Goal: Task Accomplishment & Management: Use online tool/utility

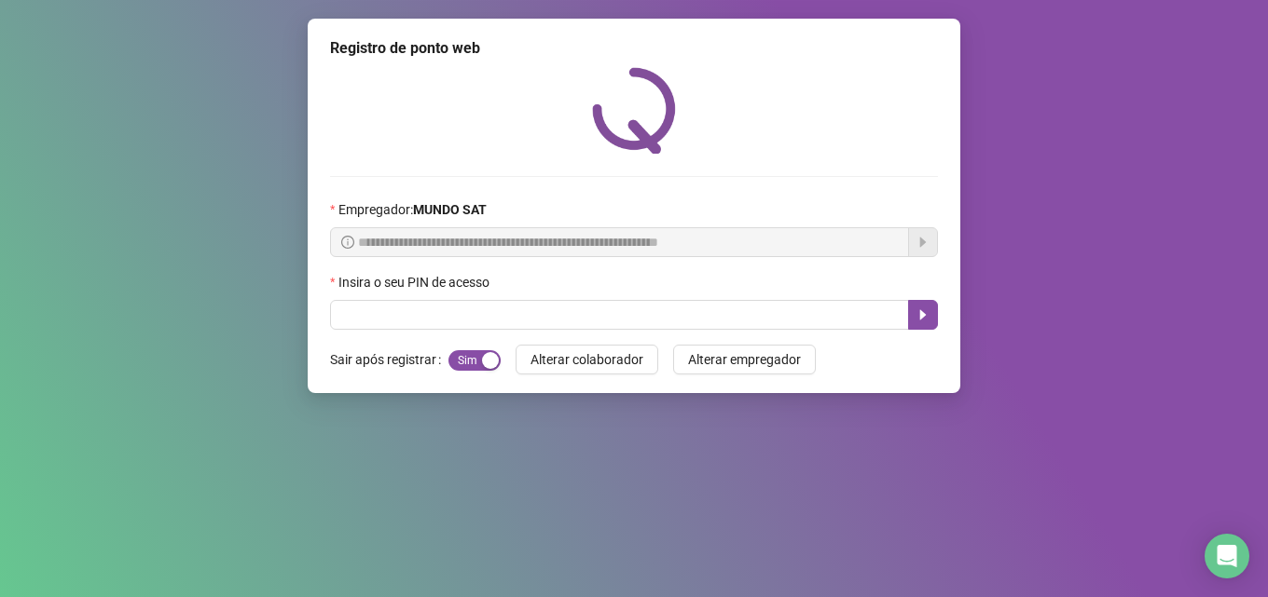
click at [571, 297] on div "Insira o seu PIN de acesso" at bounding box center [634, 286] width 608 height 28
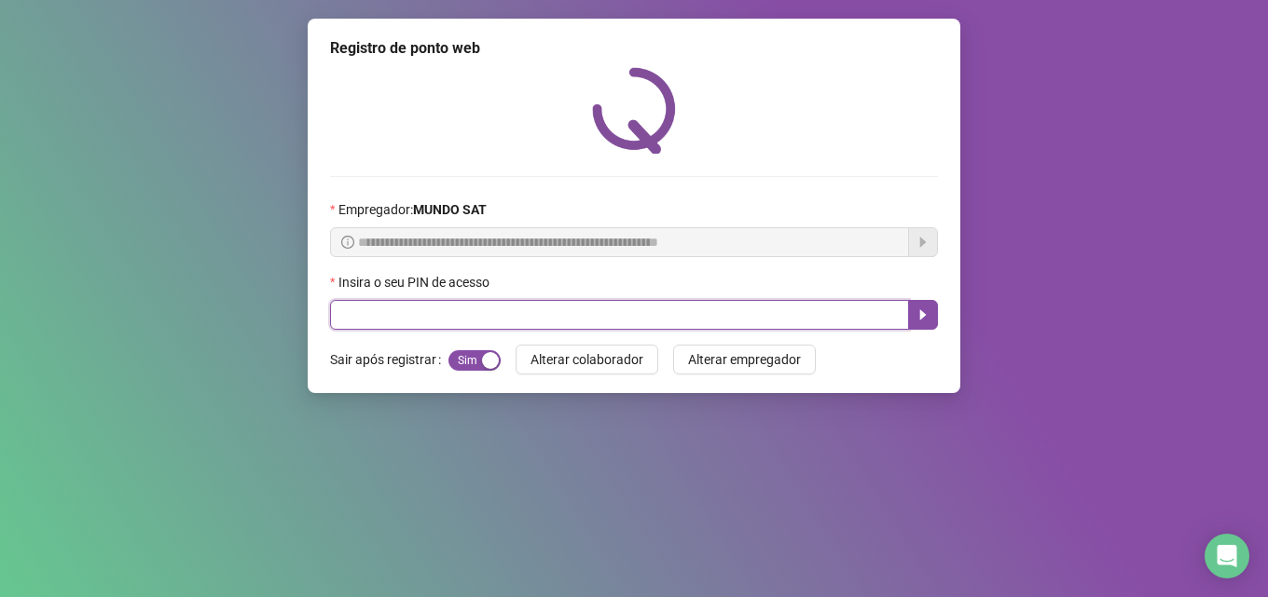
click at [566, 326] on input "text" at bounding box center [619, 315] width 579 height 30
type input "*****"
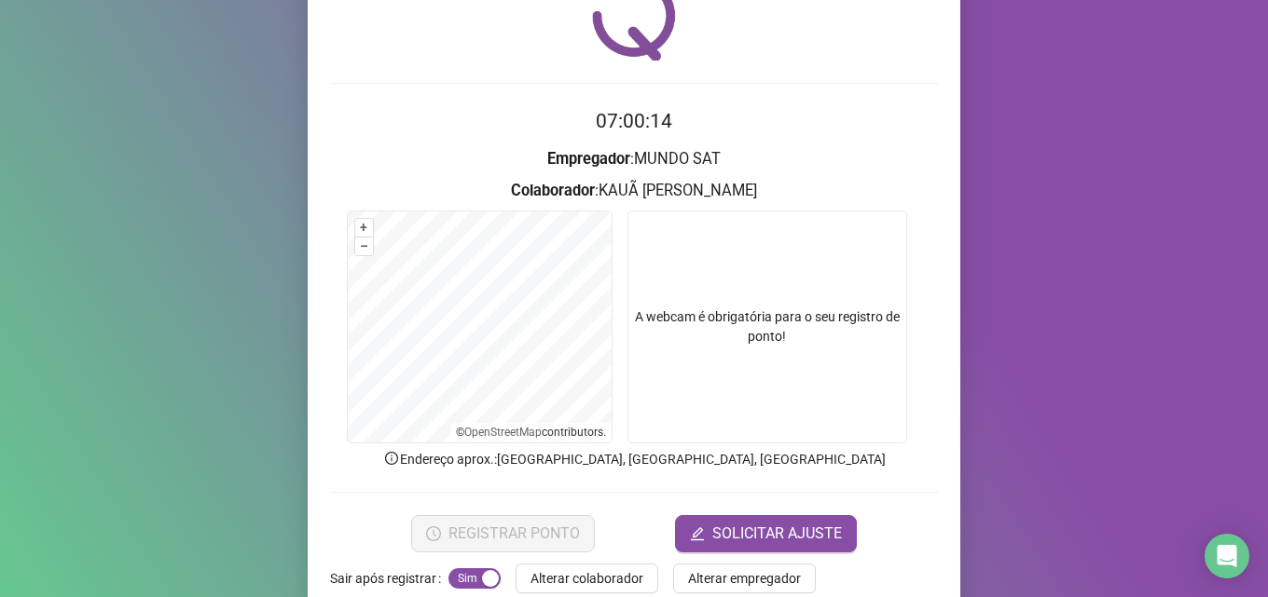
scroll to position [130, 0]
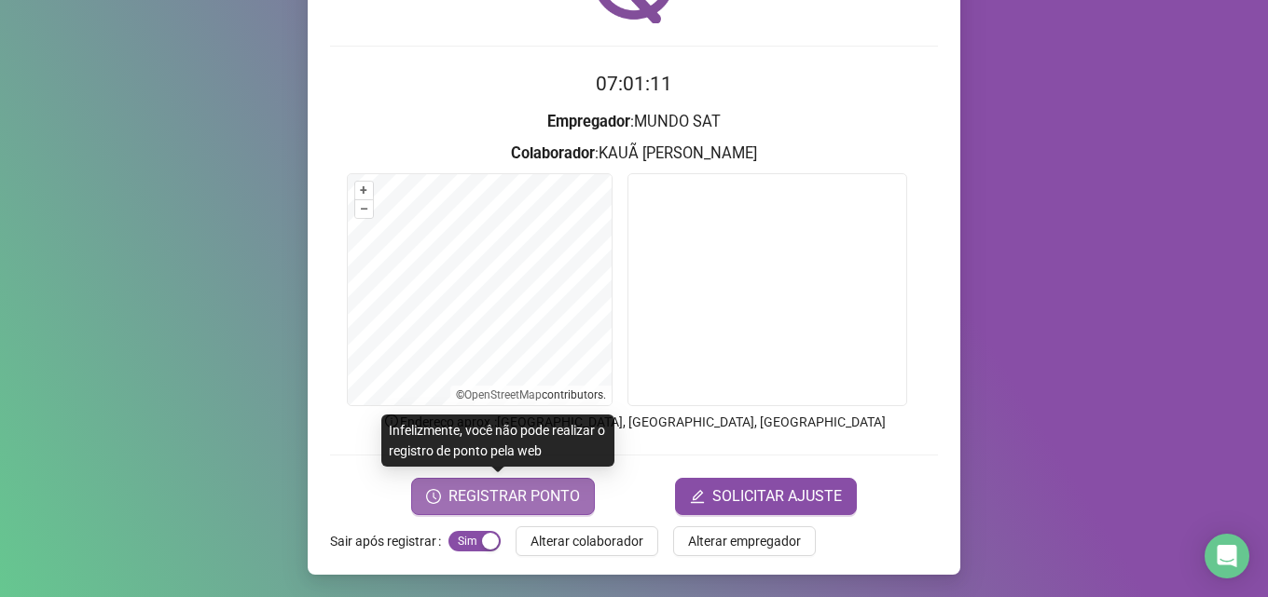
click at [493, 493] on span "REGISTRAR PONTO" at bounding box center [513, 497] width 131 height 22
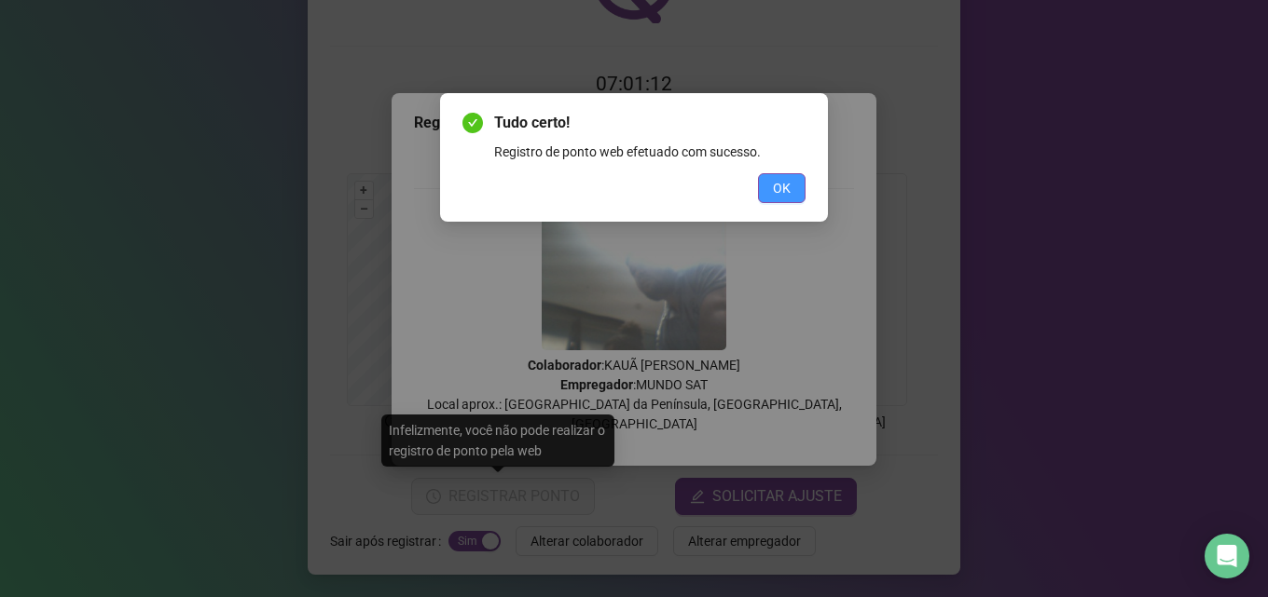
drag, startPoint x: 801, startPoint y: 186, endPoint x: 771, endPoint y: 196, distance: 31.2
click at [801, 185] on button "OK" at bounding box center [782, 188] width 48 height 30
click at [771, 196] on button "OK" at bounding box center [782, 188] width 48 height 30
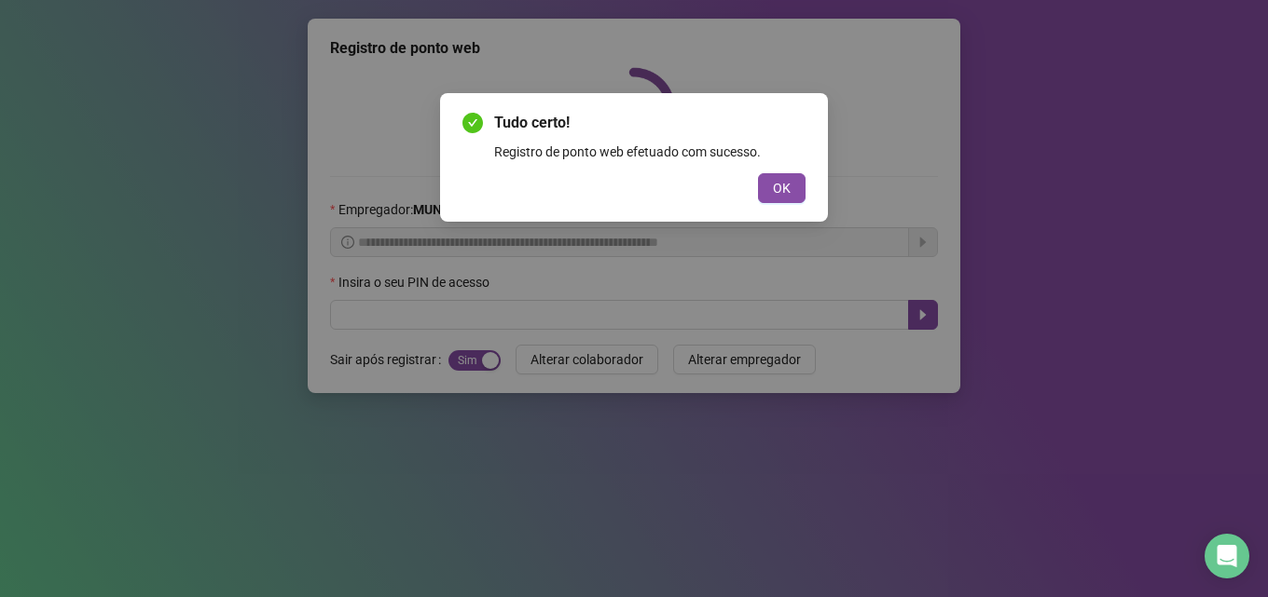
scroll to position [0, 0]
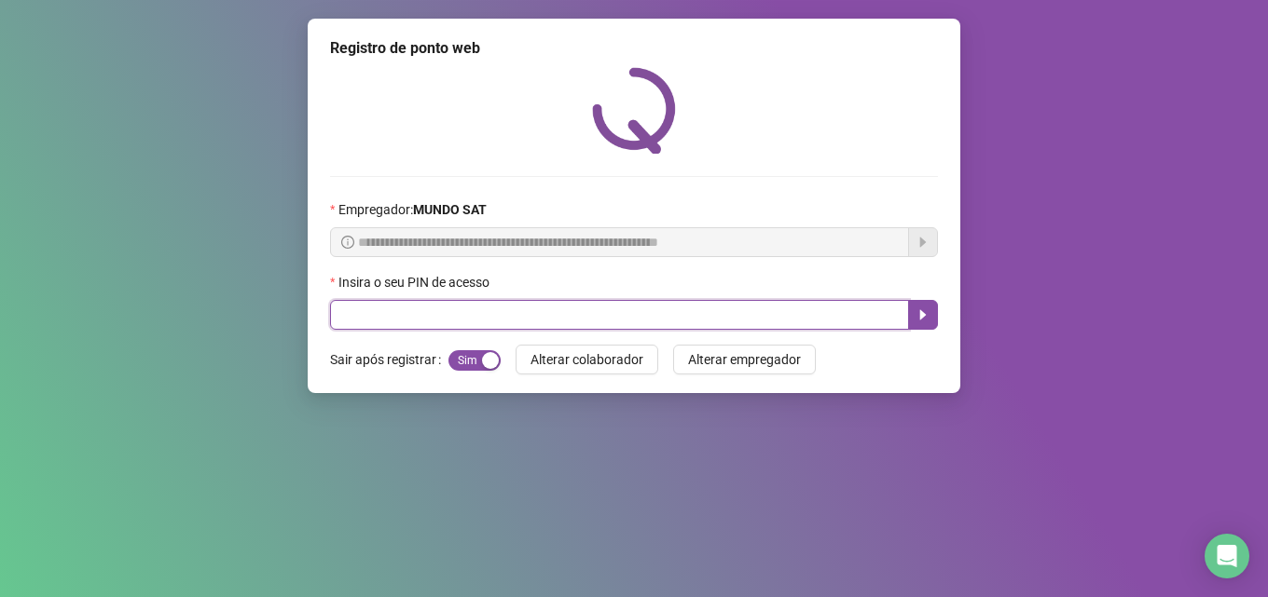
click at [641, 309] on input "text" at bounding box center [619, 315] width 579 height 30
type input "*****"
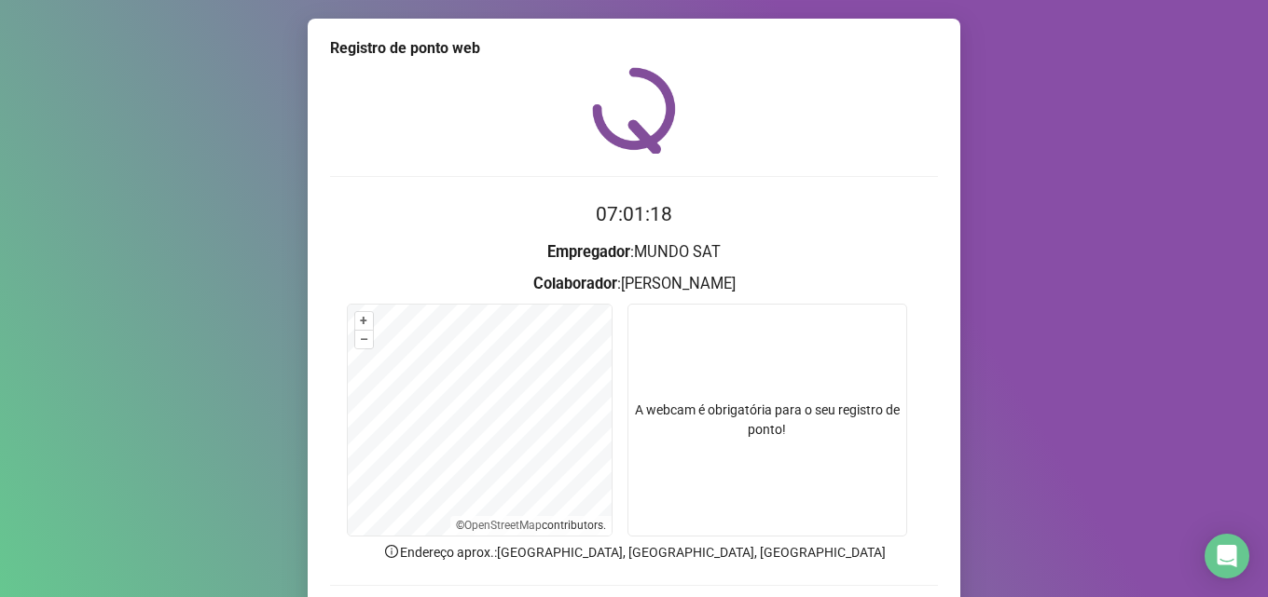
scroll to position [93, 0]
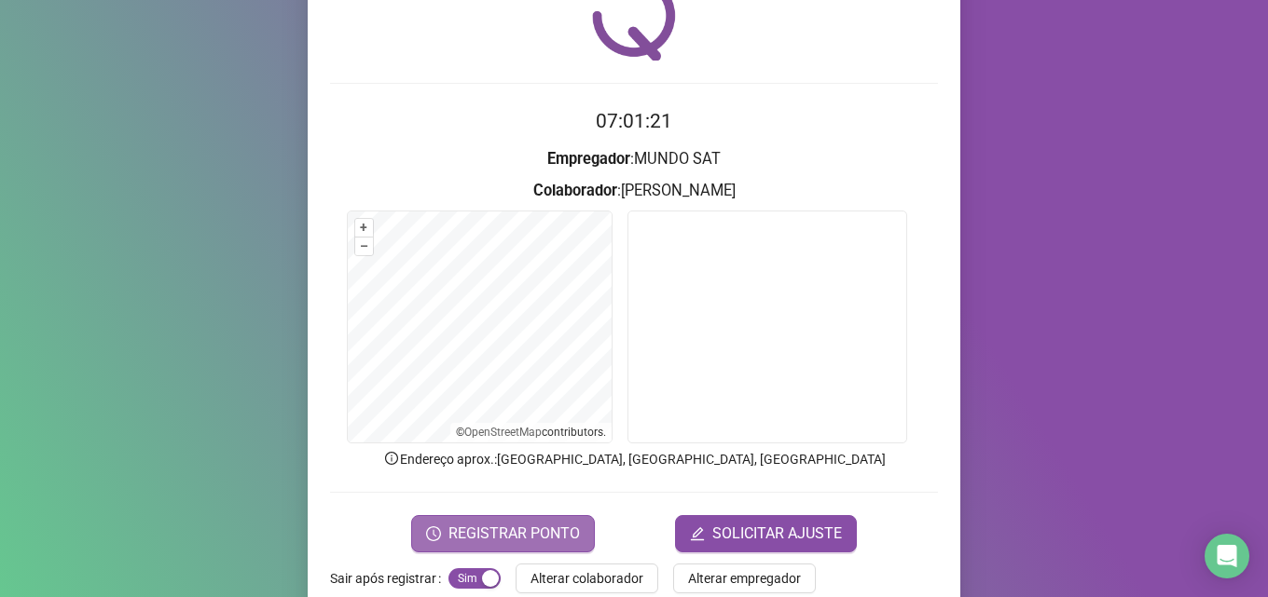
click at [529, 535] on span "REGISTRAR PONTO" at bounding box center [513, 534] width 131 height 22
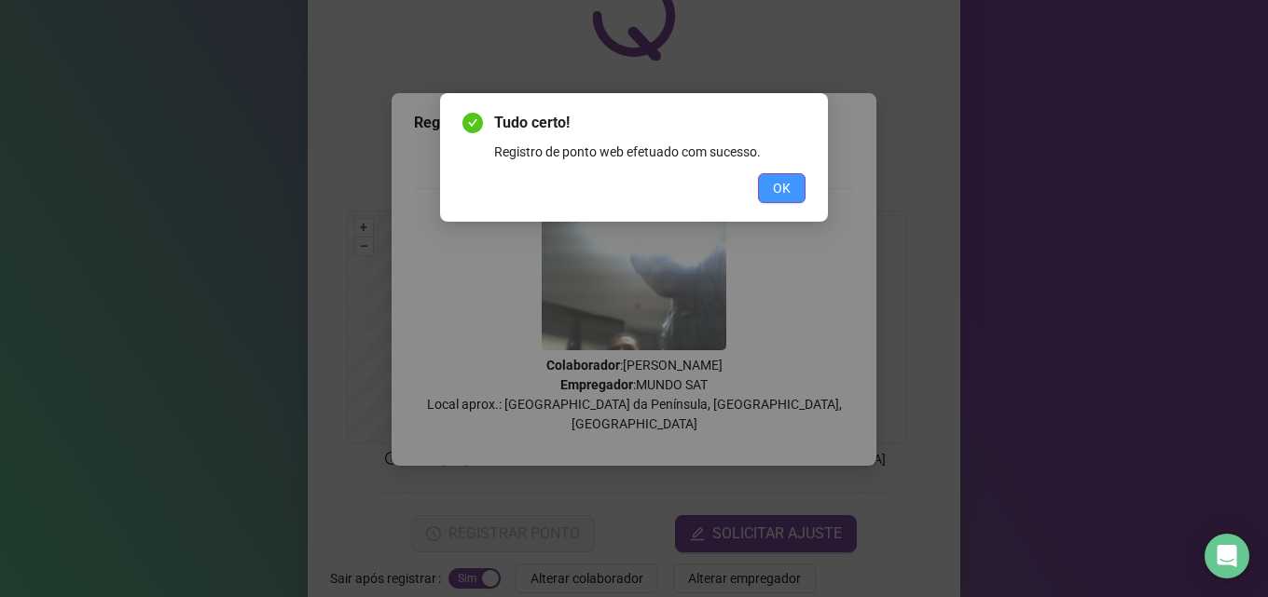
click at [782, 185] on span "OK" at bounding box center [782, 188] width 18 height 21
